Goal: Navigation & Orientation: Find specific page/section

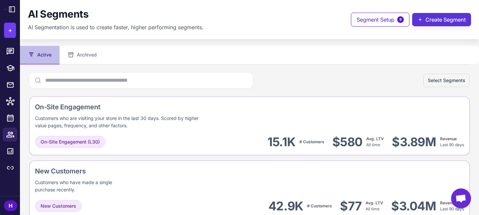
click at [435, 23] on button "Create Segment" at bounding box center [441, 19] width 59 height 13
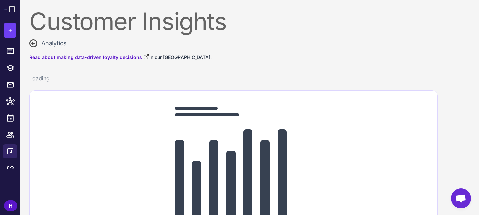
click at [36, 41] on icon at bounding box center [33, 43] width 7 height 7
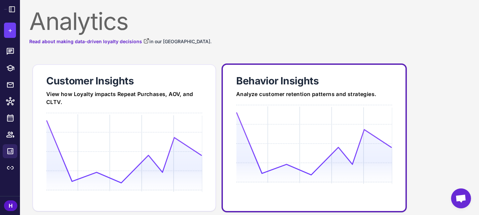
click at [291, 136] on icon at bounding box center [314, 144] width 156 height 64
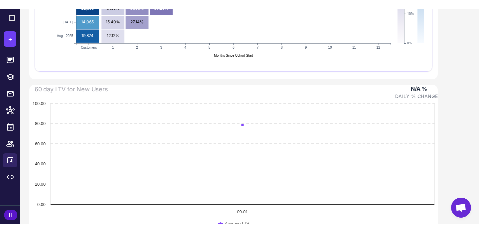
scroll to position [207, 0]
